Goal: Transaction & Acquisition: Book appointment/travel/reservation

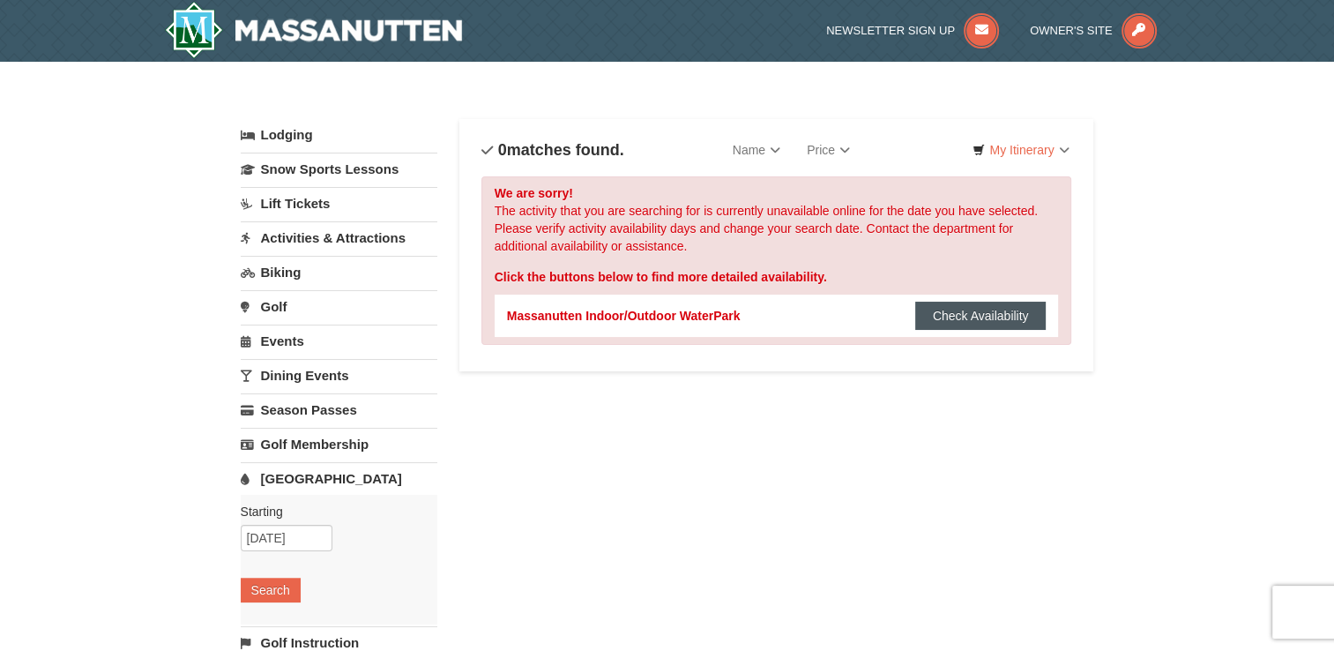
click at [973, 305] on button "Check Availability" at bounding box center [980, 316] width 131 height 28
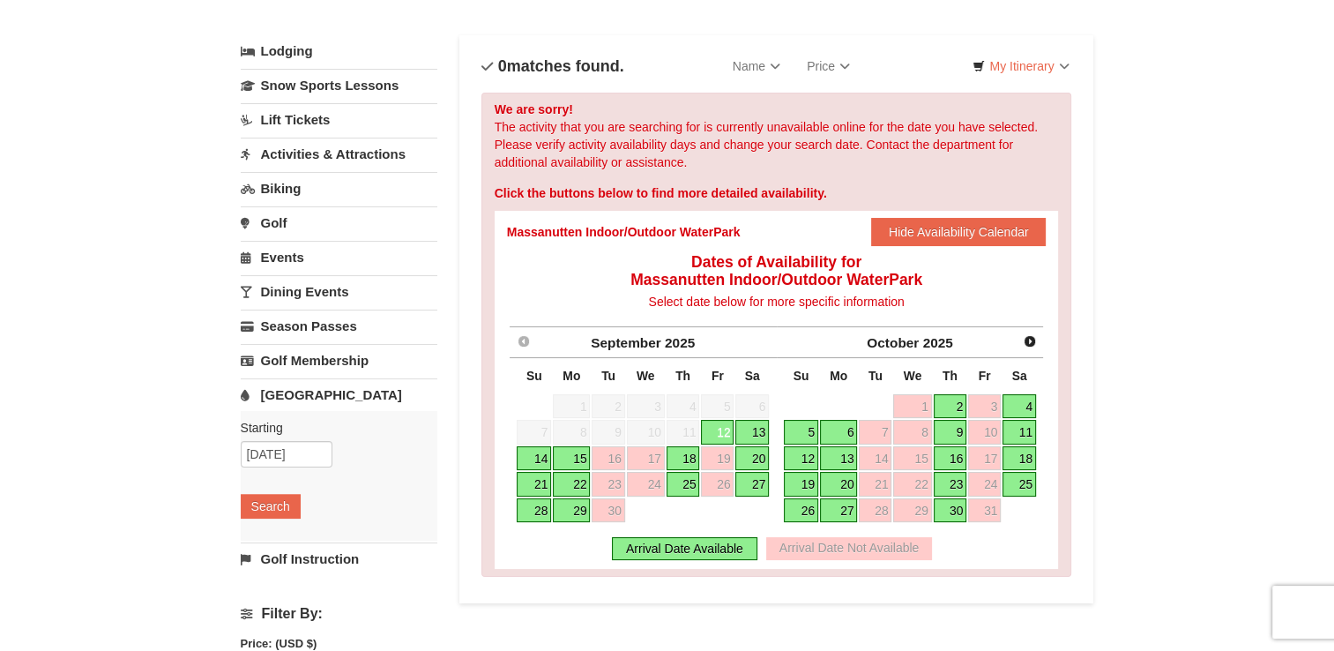
scroll to position [88, 0]
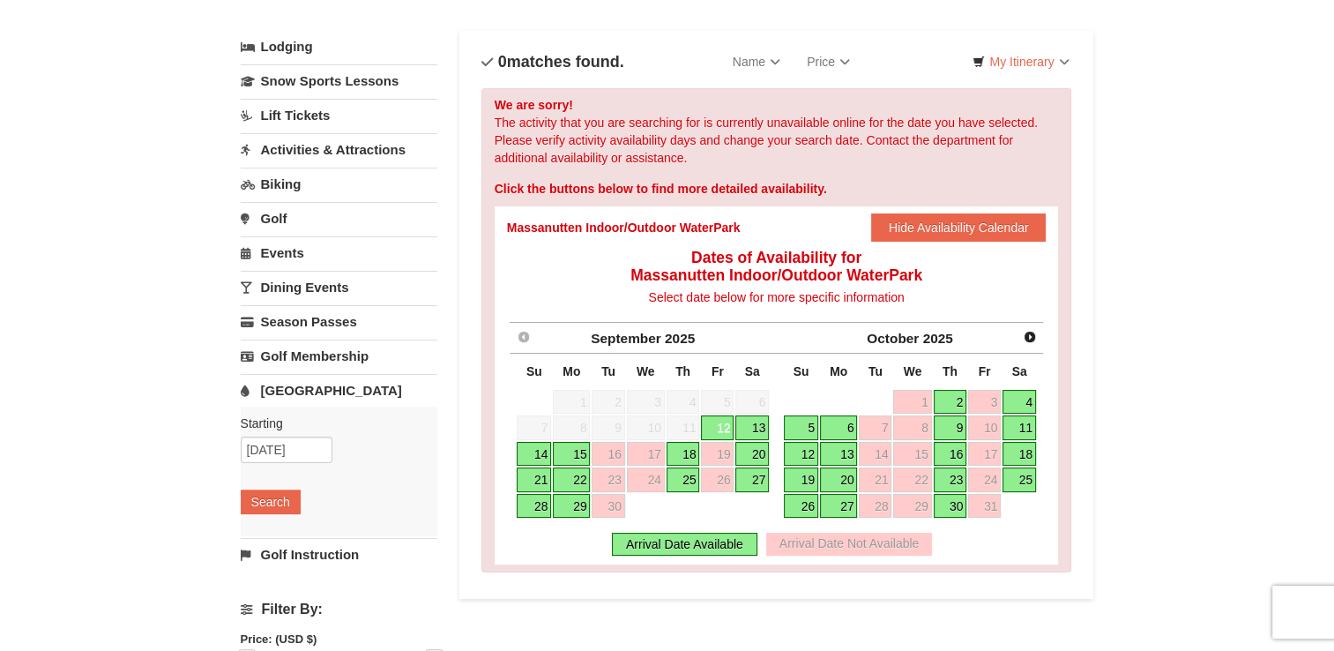
click at [807, 472] on link "19" at bounding box center [801, 479] width 34 height 25
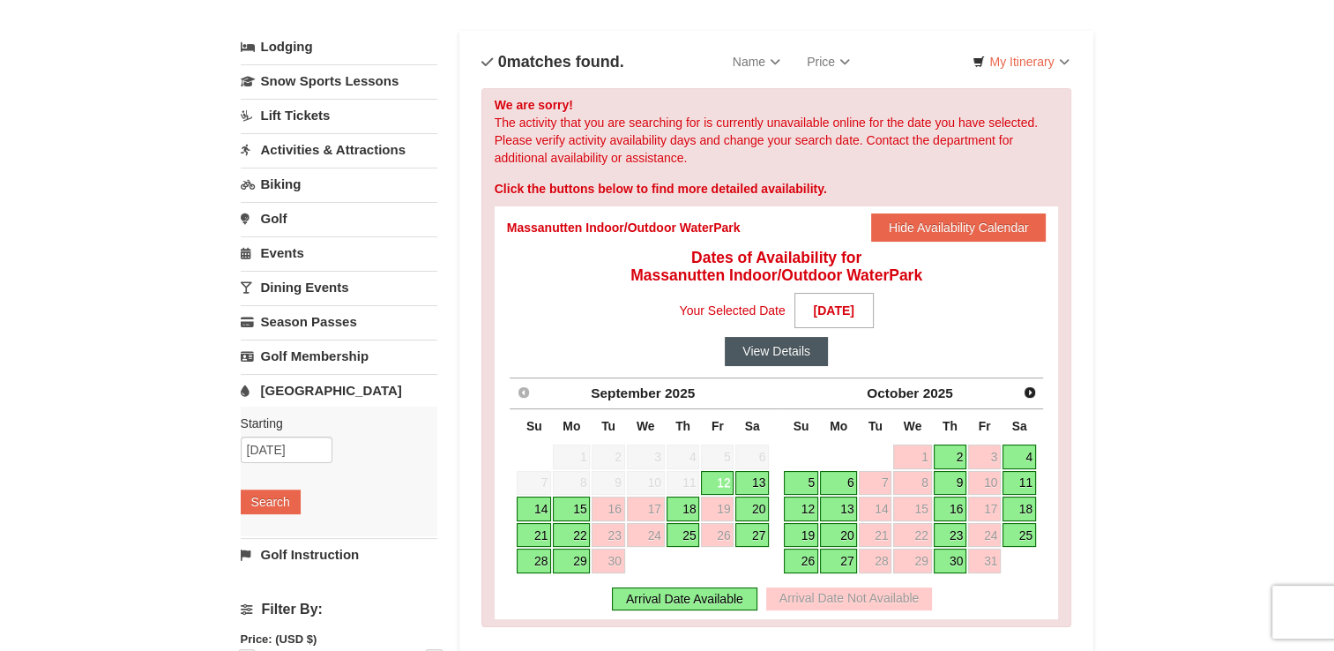
click at [769, 351] on button "View Details" at bounding box center [776, 351] width 103 height 28
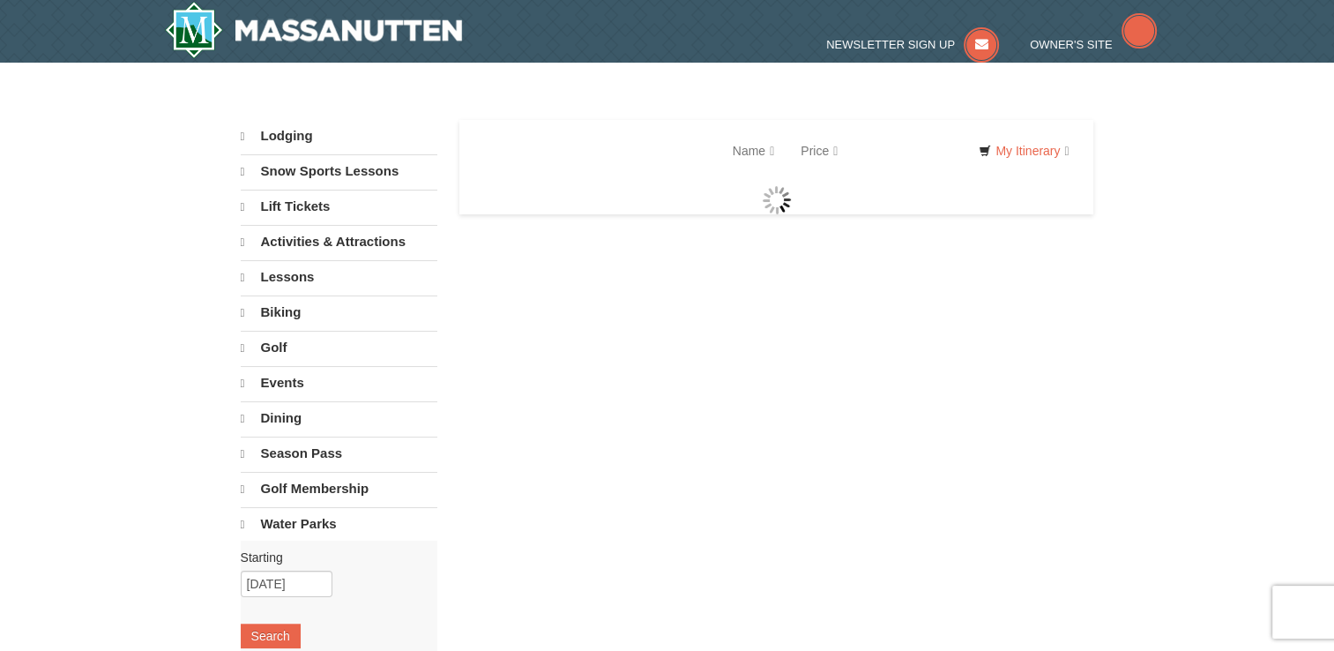
select select "9"
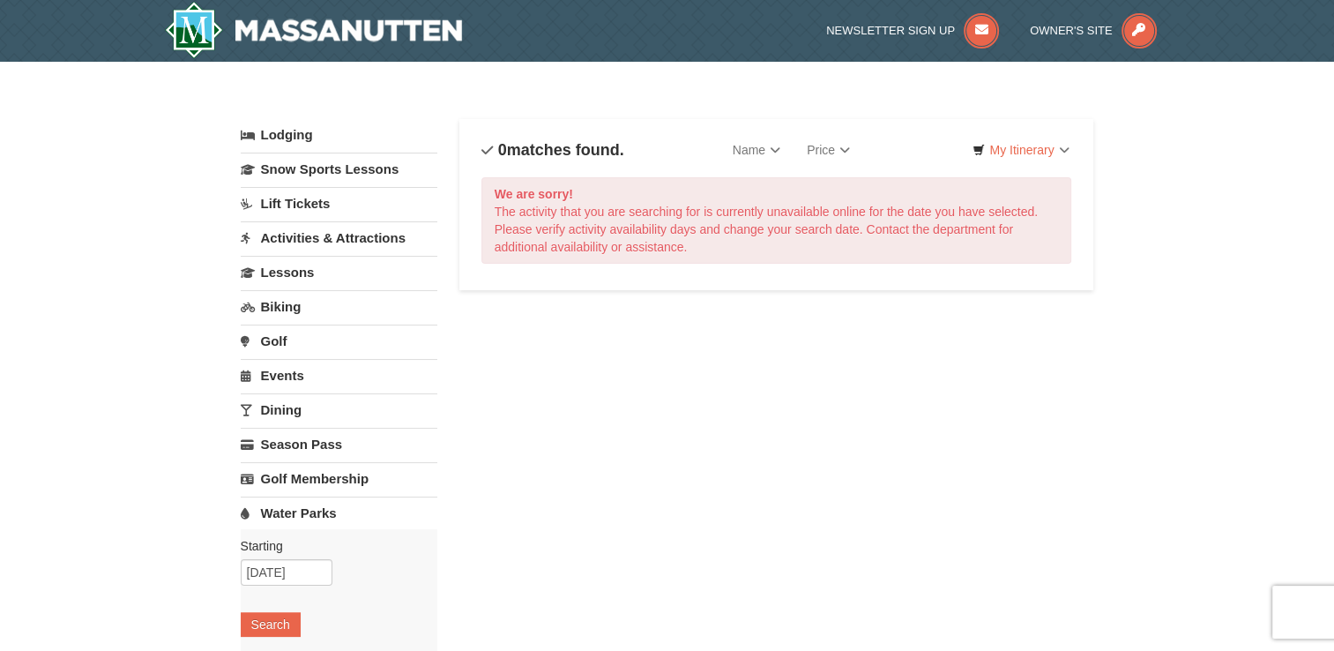
select select "9"
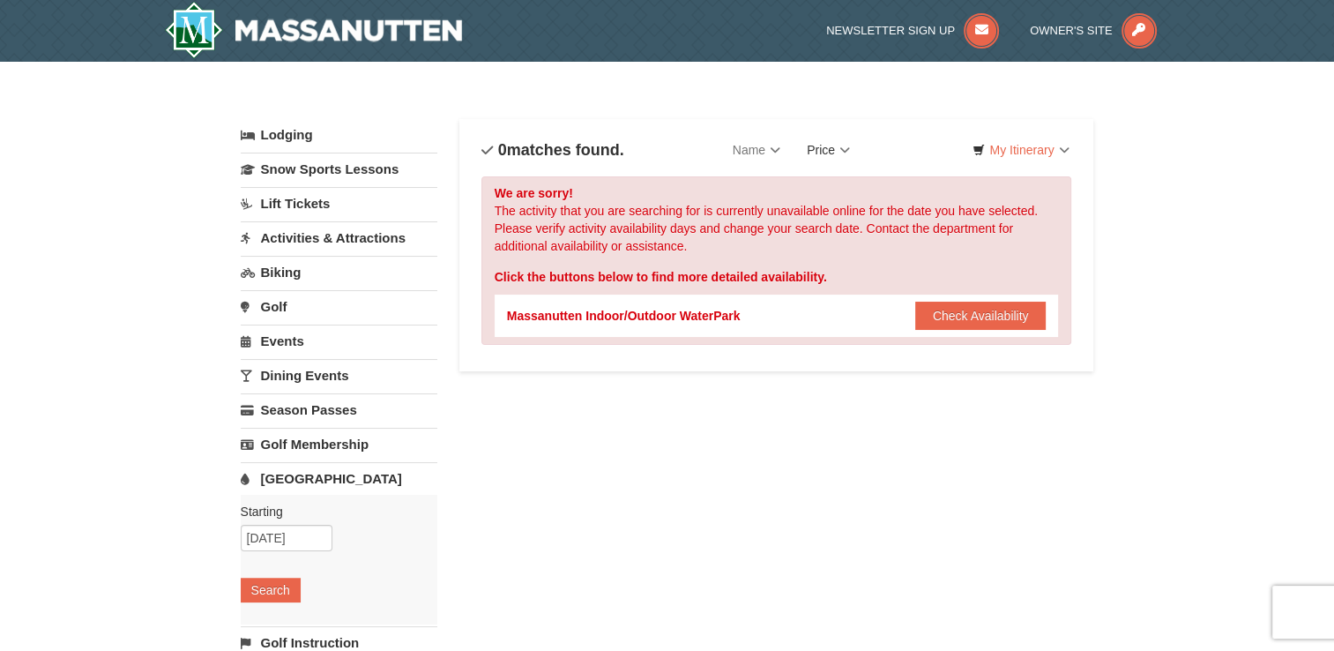
click at [854, 146] on link "Price" at bounding box center [829, 149] width 70 height 35
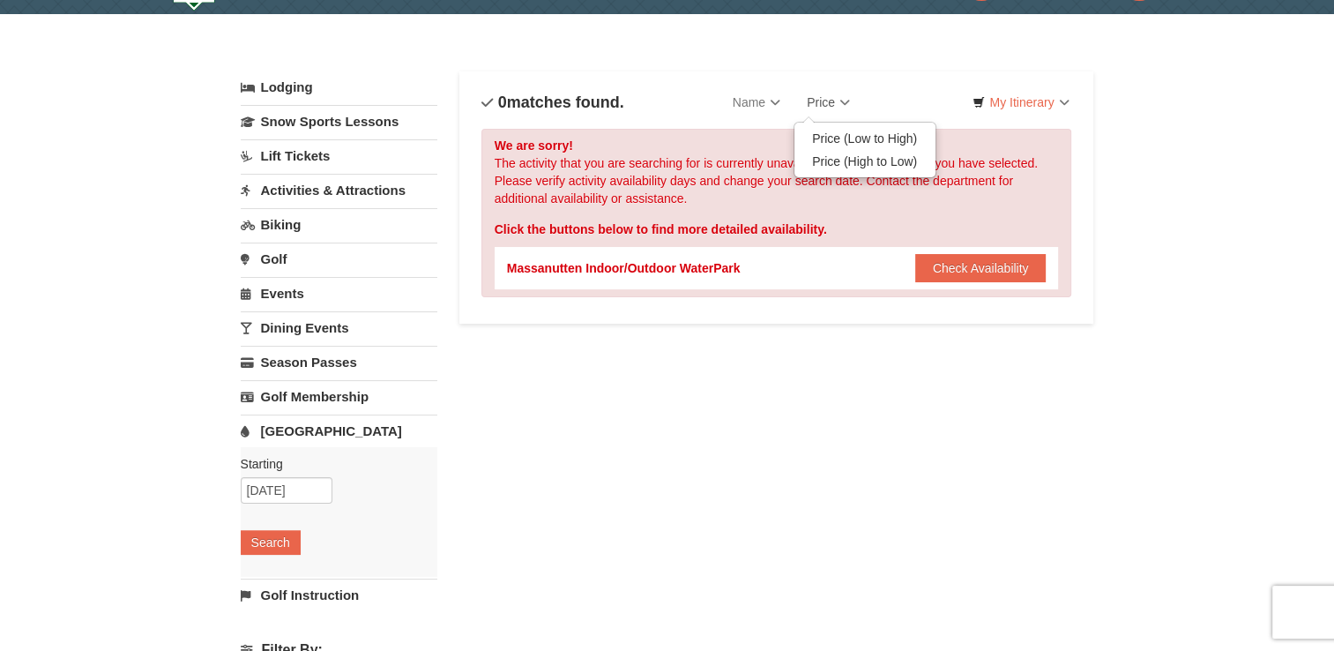
scroll to position [88, 0]
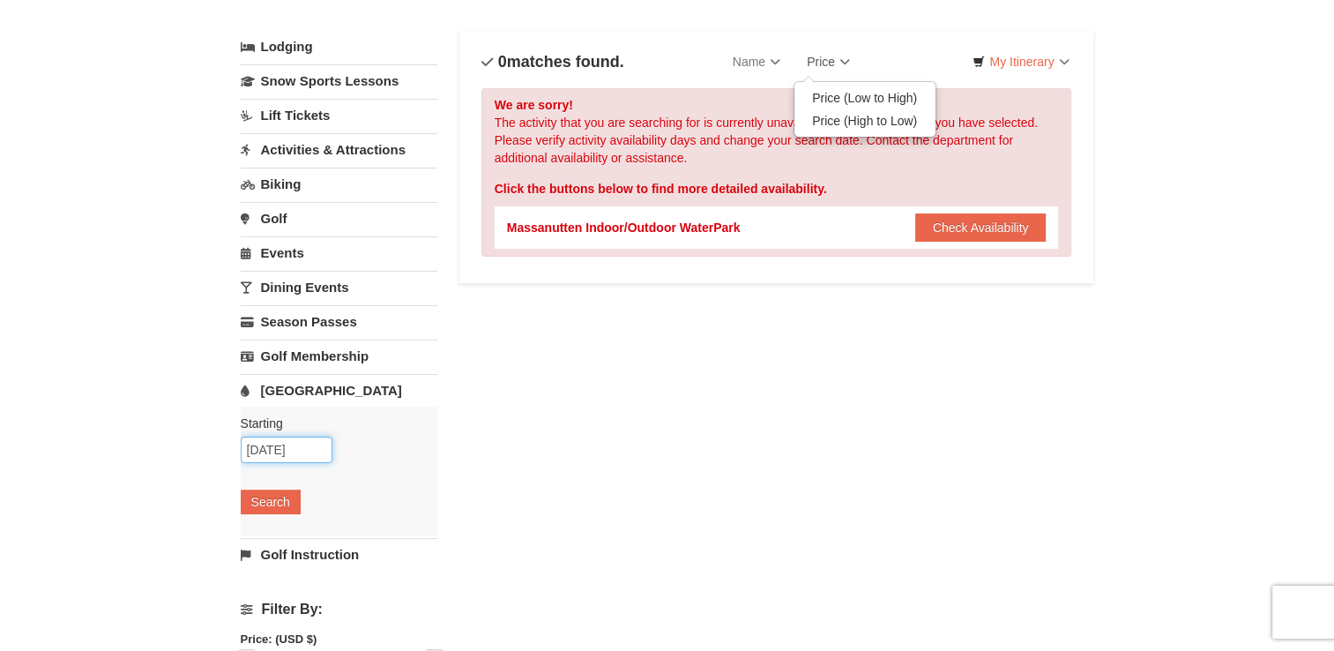
click at [317, 447] on input "09/12/2025" at bounding box center [287, 449] width 92 height 26
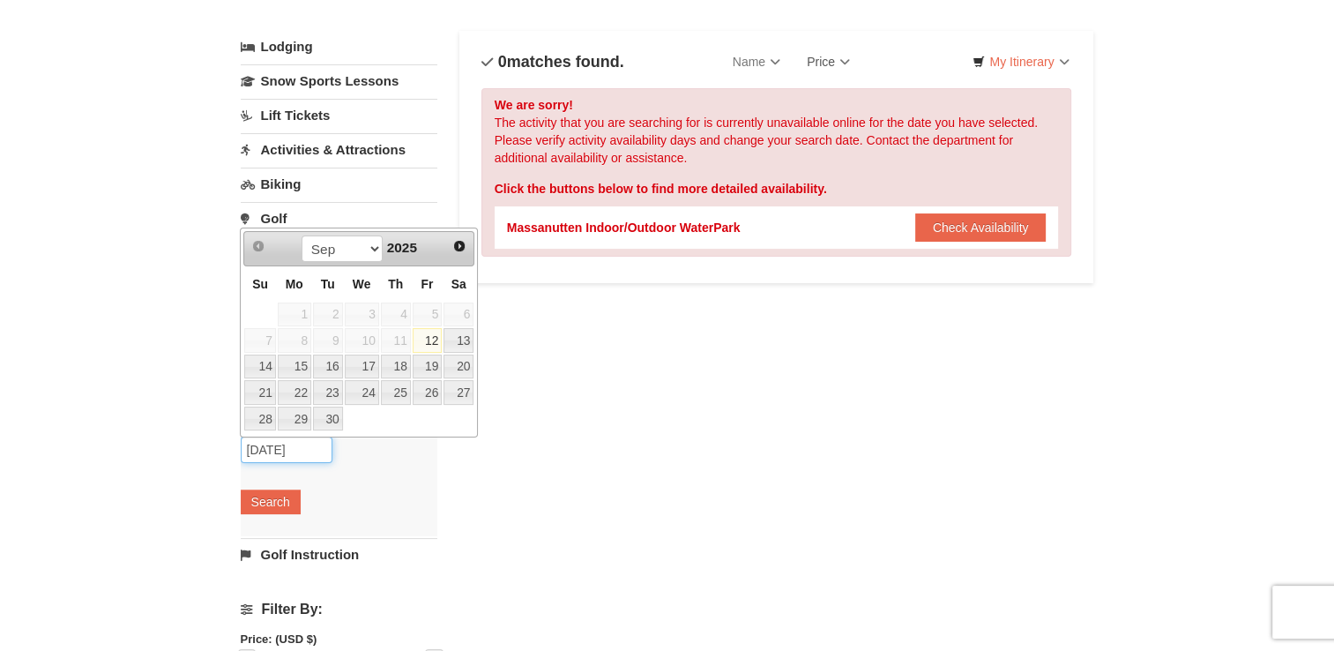
click at [317, 447] on input "09/12/2025" at bounding box center [287, 449] width 92 height 26
click at [461, 245] on span "Next" at bounding box center [459, 246] width 14 height 14
click at [265, 381] on link "19" at bounding box center [259, 392] width 31 height 25
type input "10/19/2025"
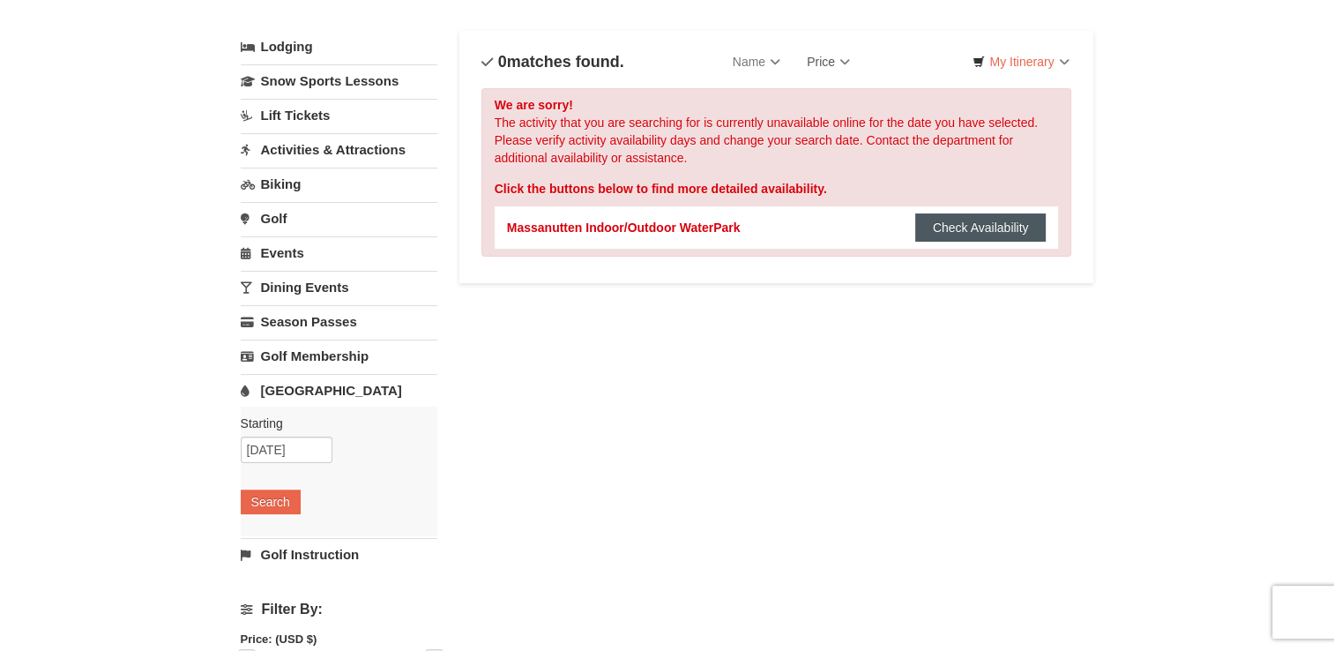
click at [940, 220] on button "Check Availability" at bounding box center [980, 227] width 131 height 28
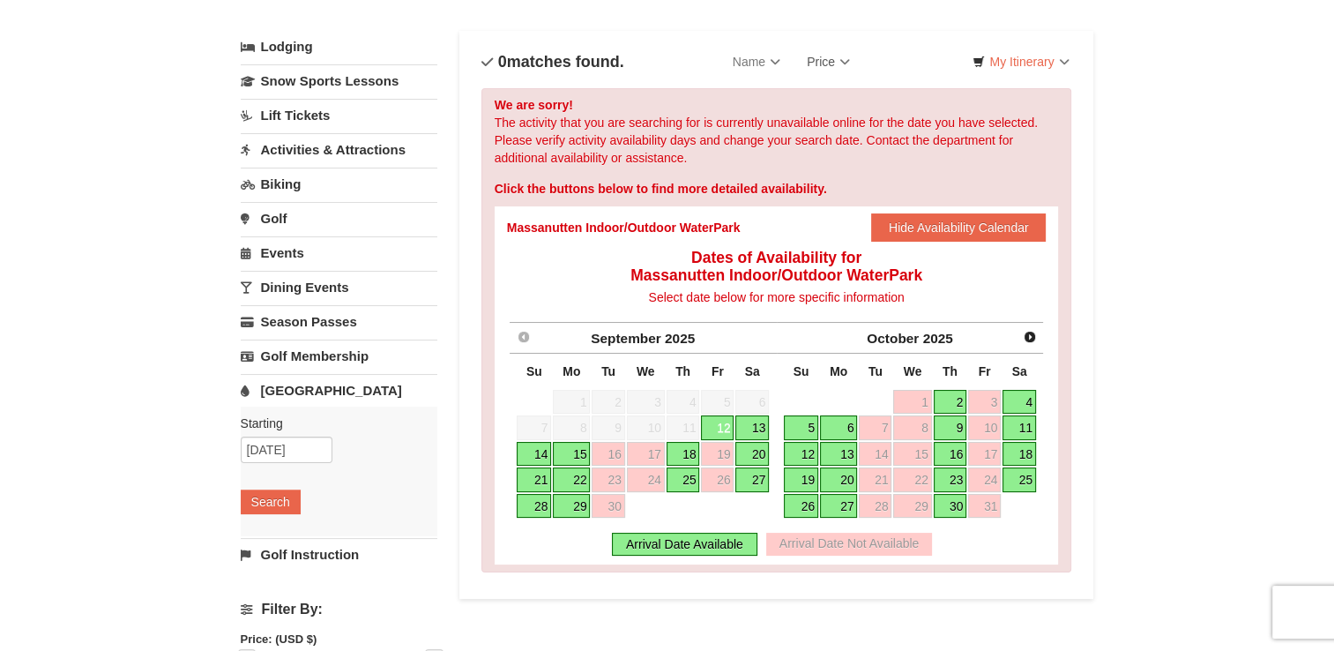
click at [802, 473] on link "19" at bounding box center [801, 479] width 34 height 25
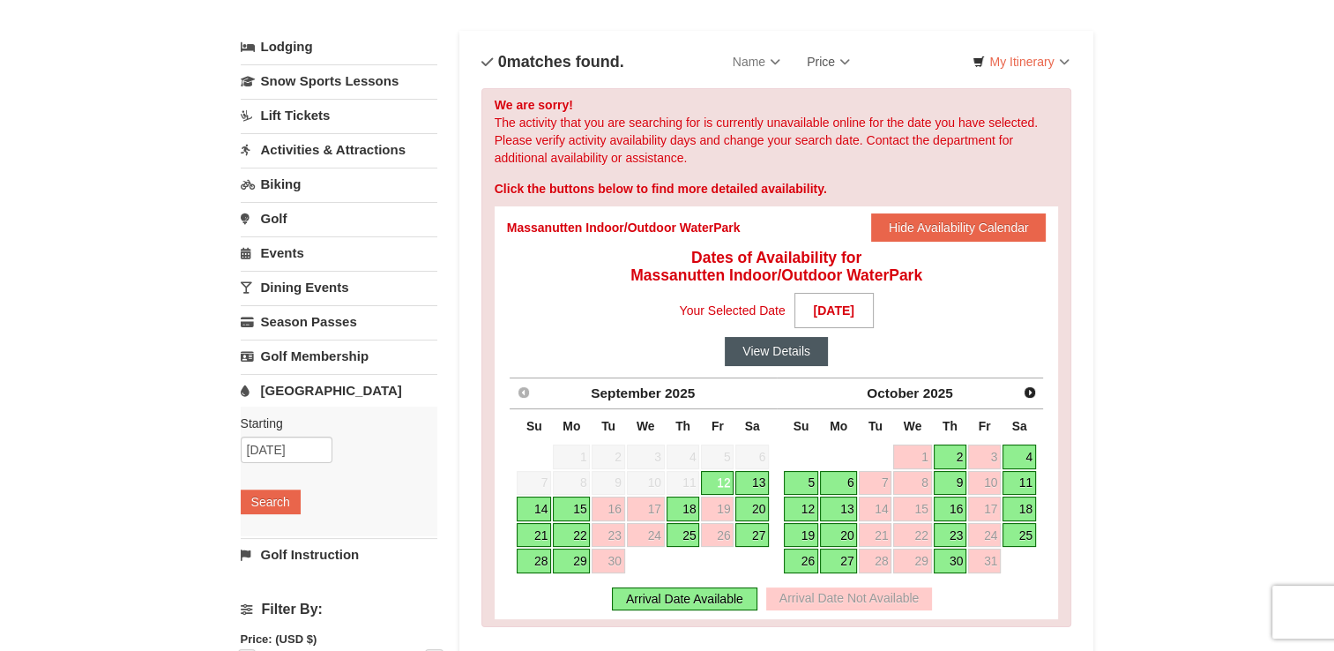
click at [794, 352] on button "View Details" at bounding box center [776, 351] width 103 height 28
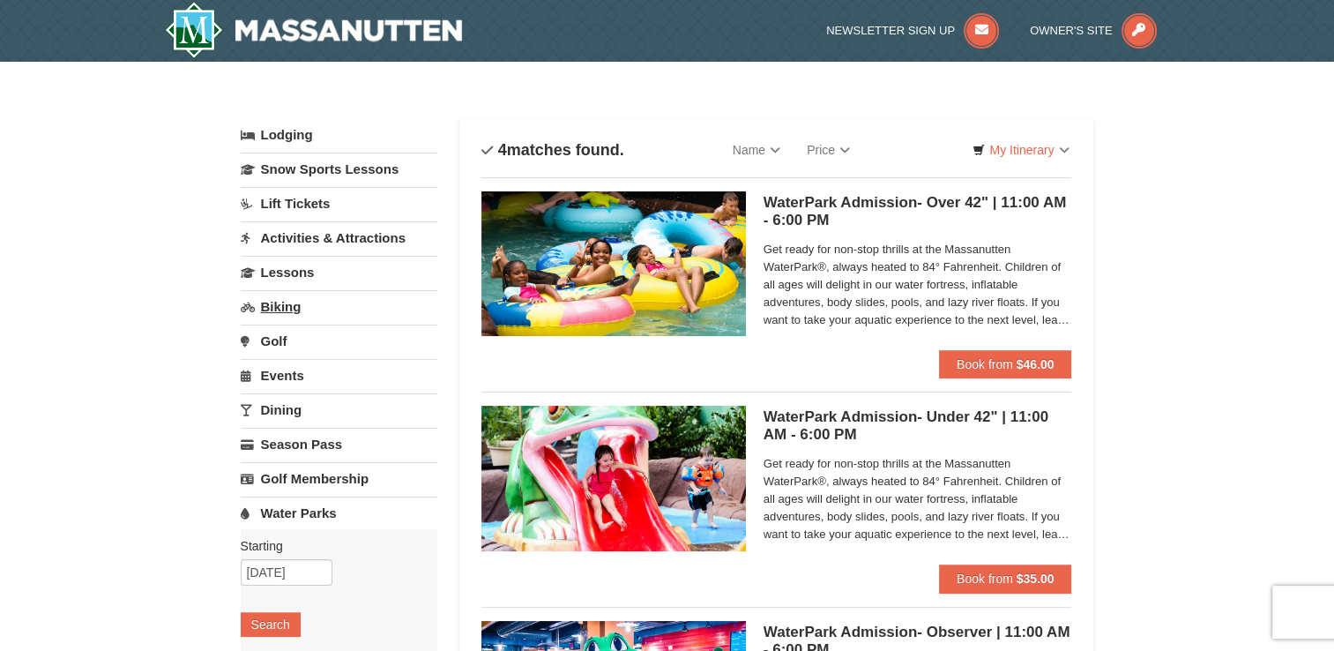
select select "9"
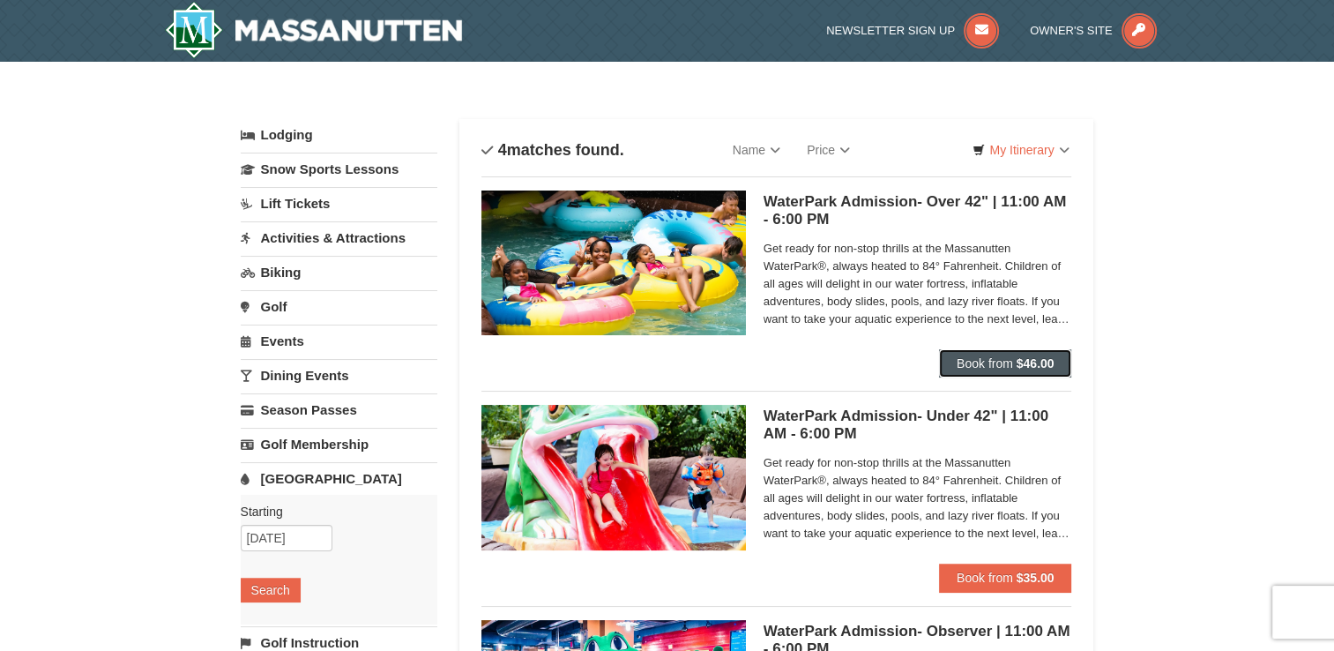
click at [965, 354] on button "Book from $46.00" at bounding box center [1005, 363] width 133 height 28
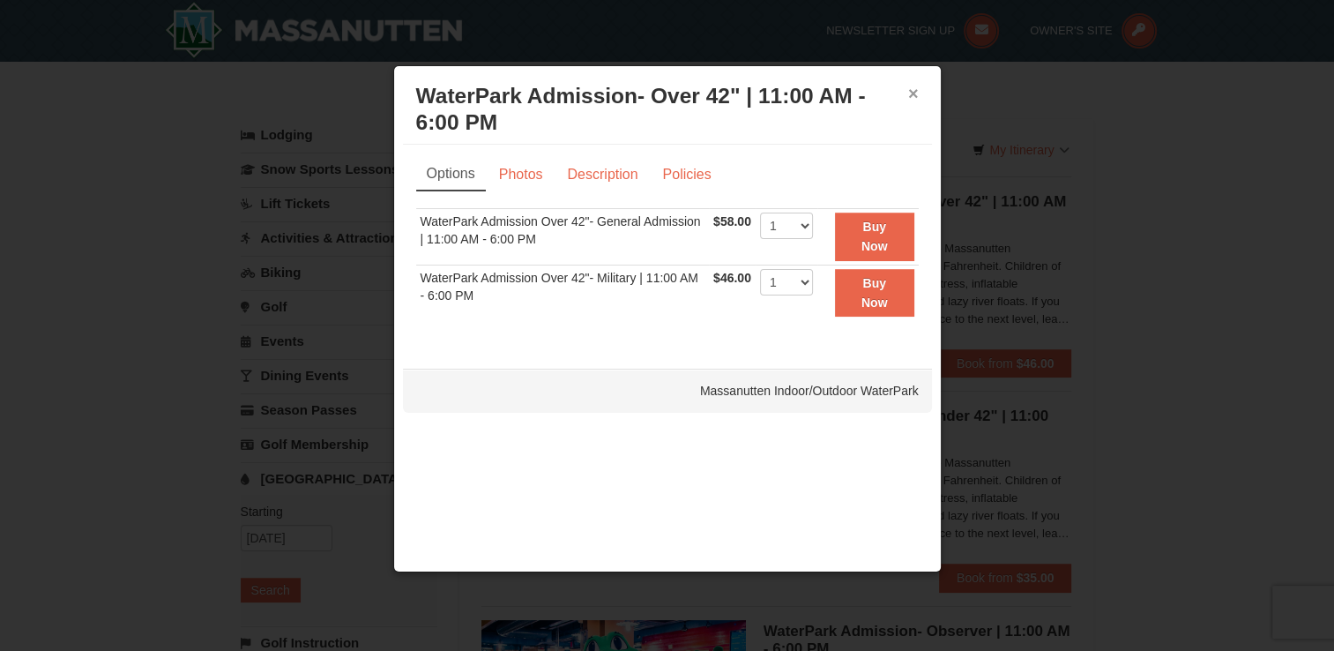
click at [908, 87] on button "×" at bounding box center [913, 94] width 11 height 18
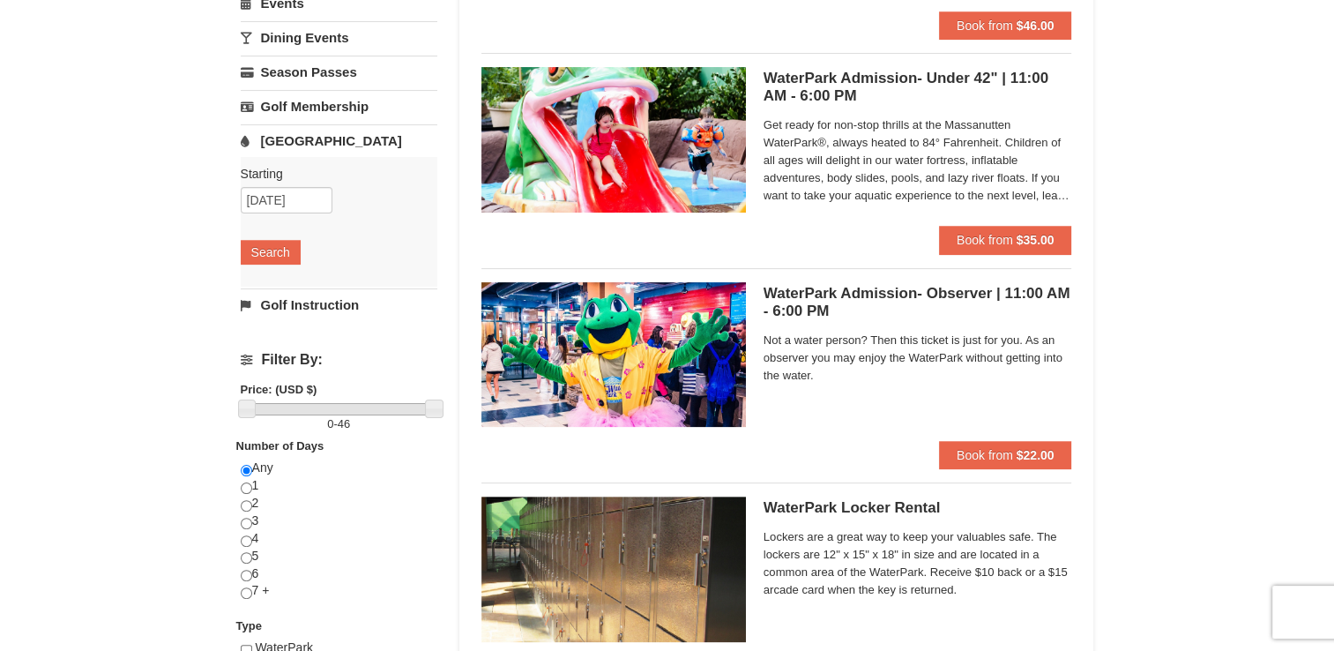
scroll to position [441, 0]
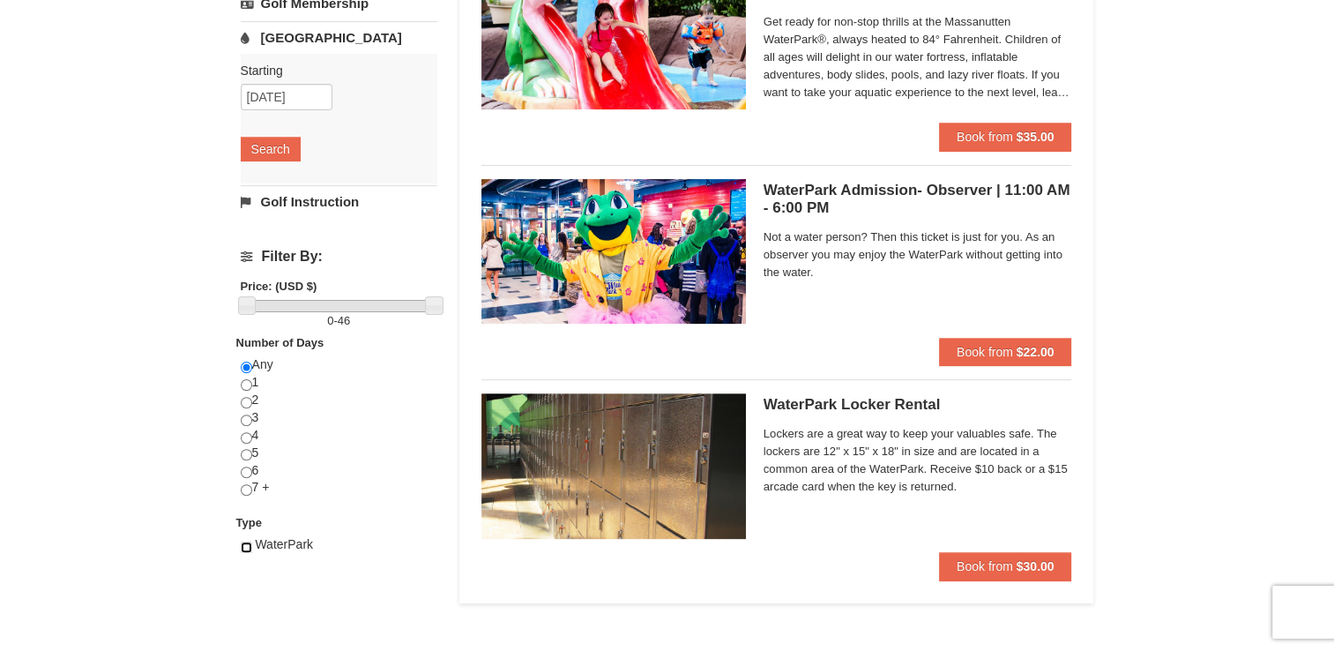
click at [244, 549] on input "checkbox" at bounding box center [246, 546] width 11 height 11
checkbox input "true"
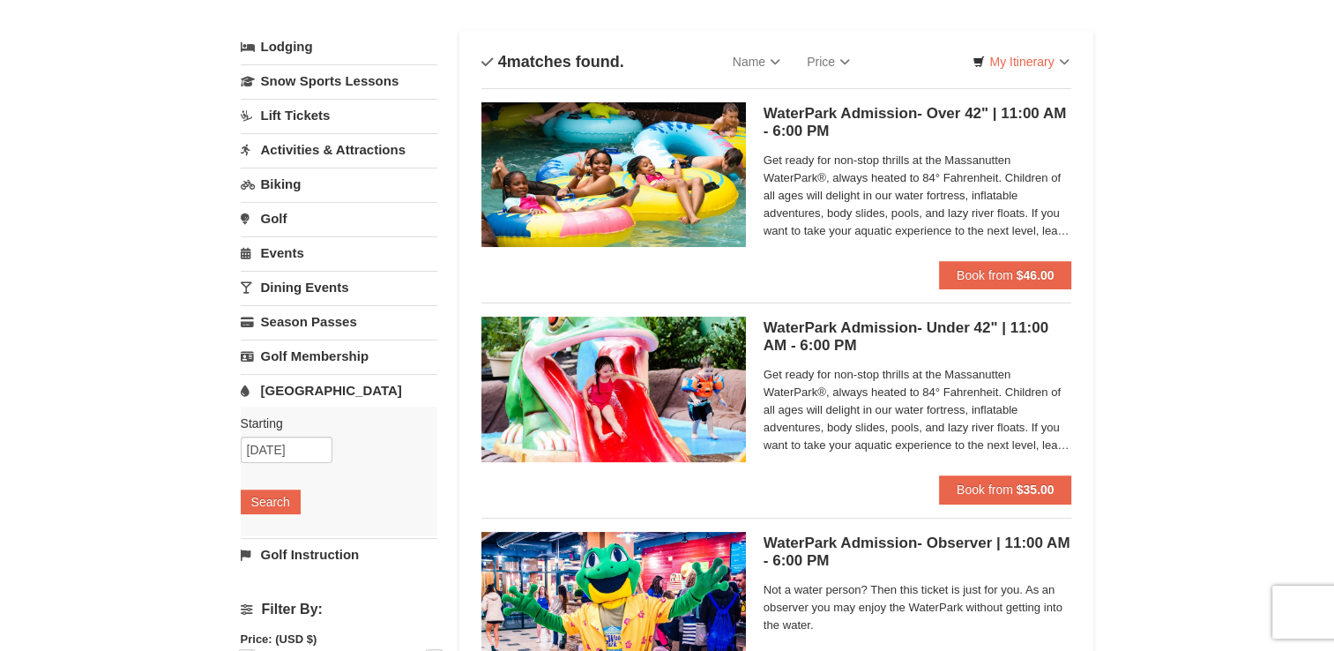
scroll to position [0, 0]
